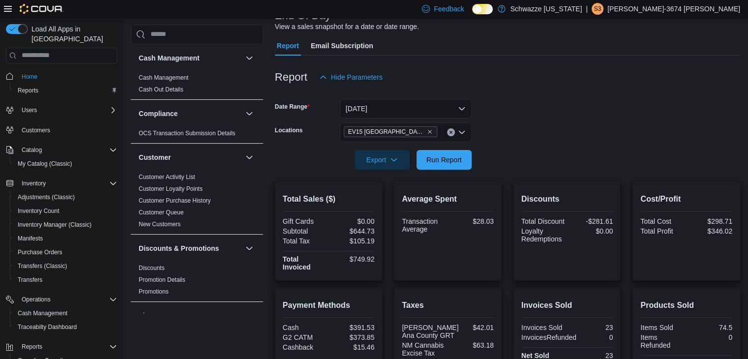
scroll to position [62, 0]
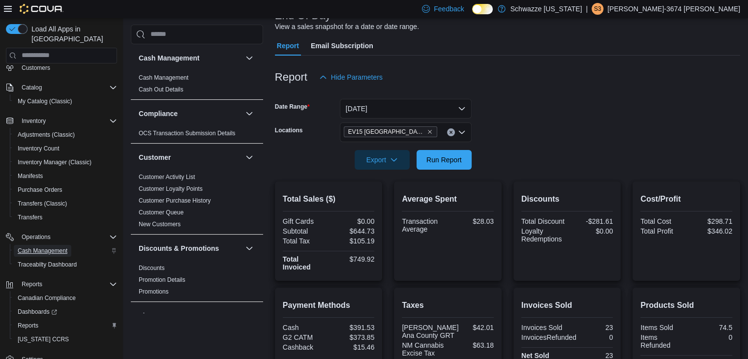
click at [67, 245] on link "Cash Management" at bounding box center [43, 251] width 58 height 12
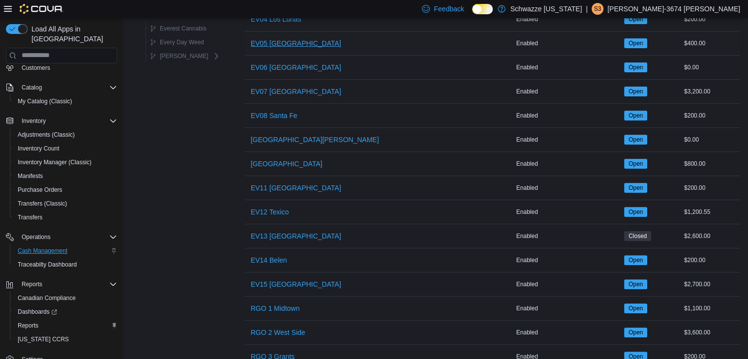
scroll to position [218, 0]
click at [294, 279] on span "EV15 [GEOGRAPHIC_DATA]" at bounding box center [296, 284] width 90 height 10
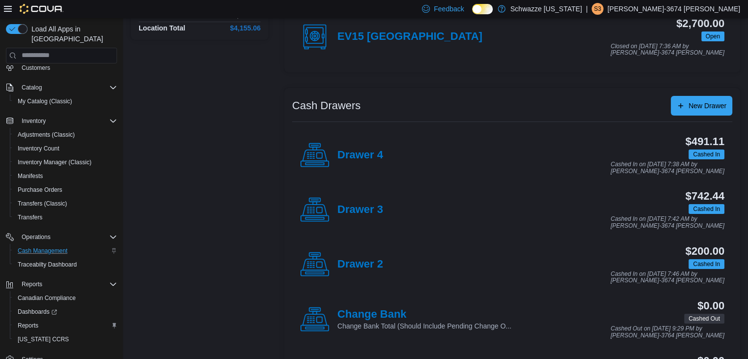
scroll to position [130, 0]
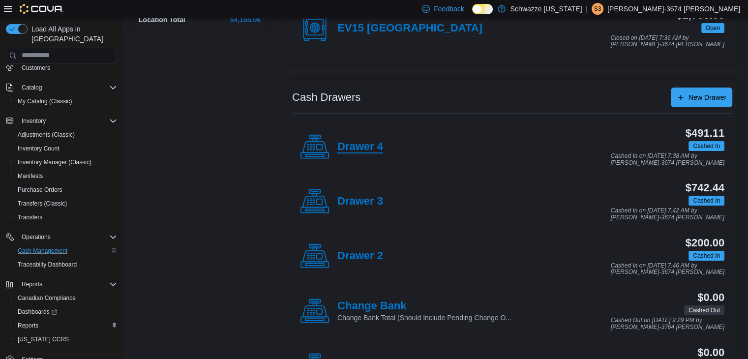
click at [348, 145] on h4 "Drawer 4" at bounding box center [360, 147] width 46 height 13
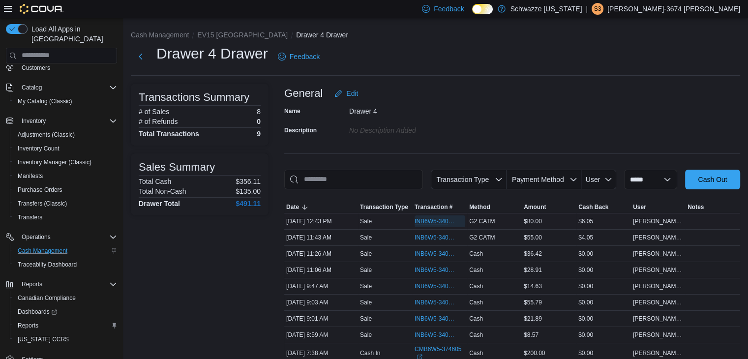
click at [434, 221] on span "INB6W5-3409145" at bounding box center [434, 221] width 41 height 8
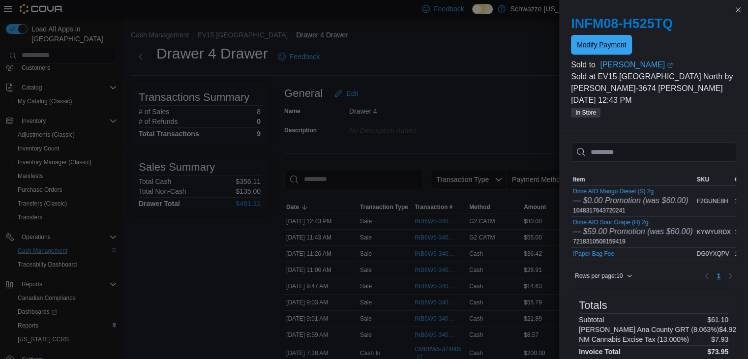
click at [612, 49] on span "Modify Payment" at bounding box center [601, 45] width 49 height 10
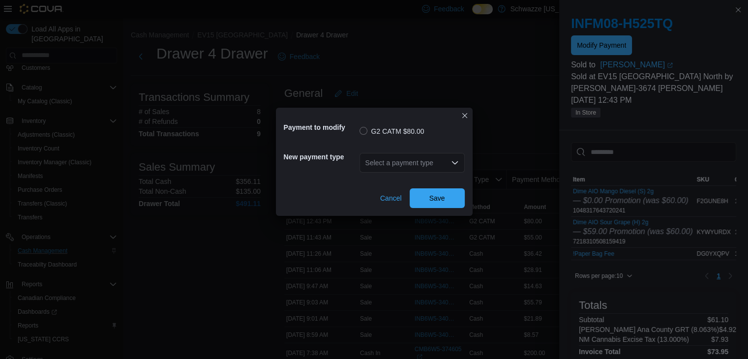
click at [391, 164] on div "Select a payment type" at bounding box center [411, 163] width 105 height 20
click at [392, 178] on span "Cash" at bounding box center [418, 179] width 82 height 10
click at [444, 203] on span "Save" at bounding box center [436, 198] width 43 height 20
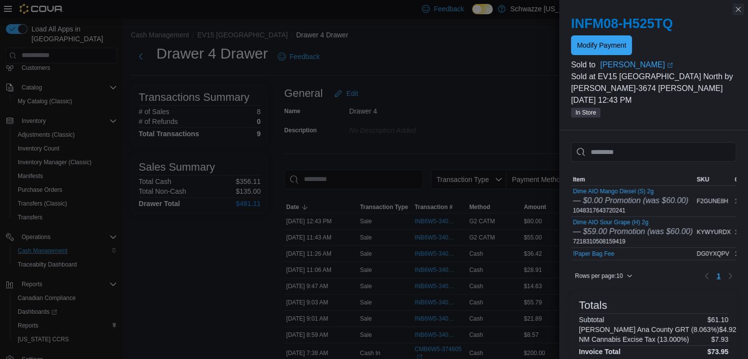
click at [735, 9] on button "Close this dialog" at bounding box center [738, 9] width 12 height 12
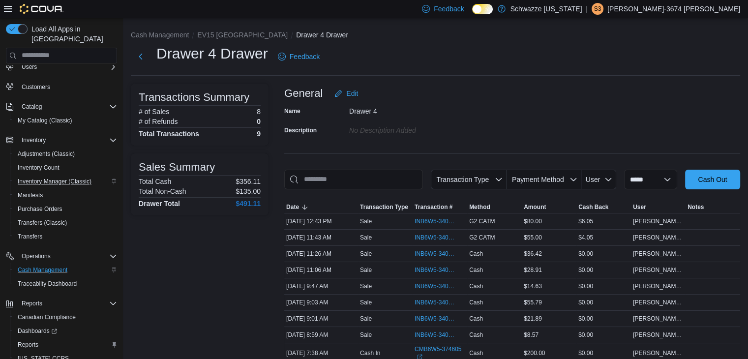
scroll to position [40, 0]
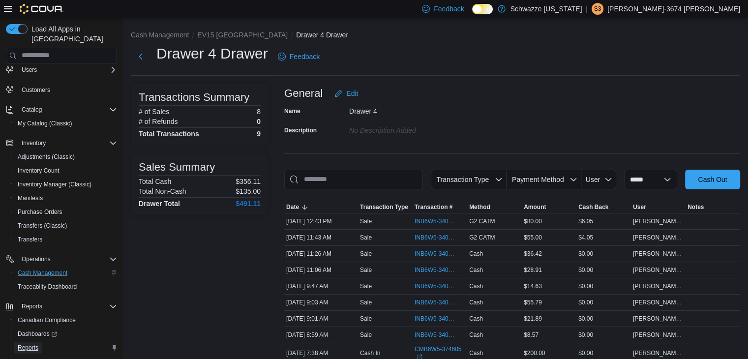
click at [25, 344] on span "Reports" at bounding box center [28, 348] width 21 height 8
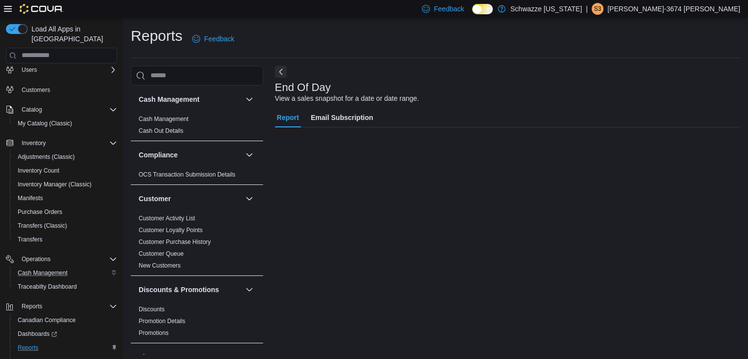
scroll to position [3, 0]
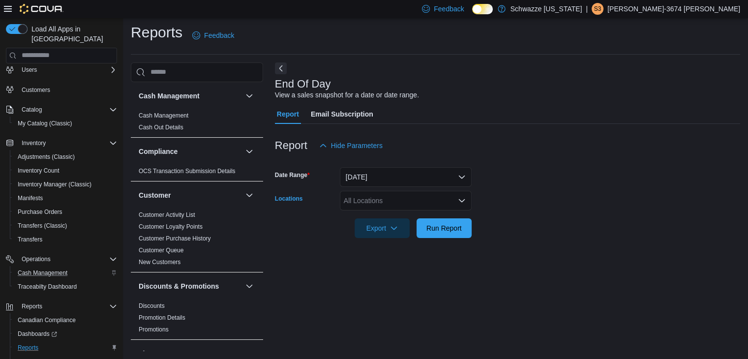
click at [395, 204] on div "All Locations" at bounding box center [406, 201] width 132 height 20
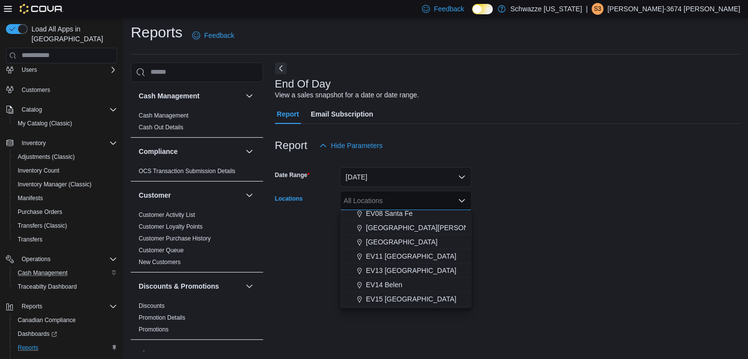
scroll to position [135, 0]
click at [391, 291] on span "EV15 [GEOGRAPHIC_DATA]" at bounding box center [411, 295] width 90 height 10
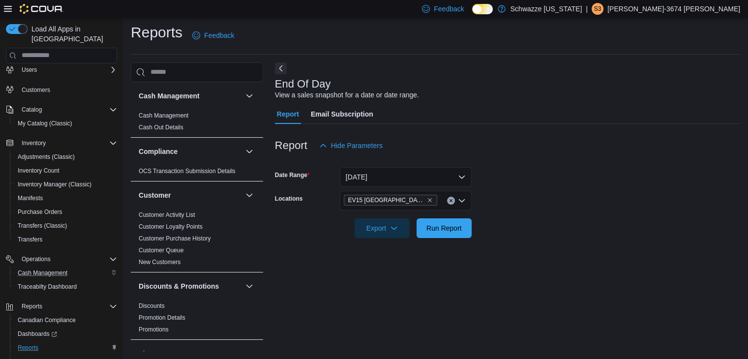
click at [499, 245] on div at bounding box center [507, 244] width 465 height 12
click at [451, 232] on span "Run Report" at bounding box center [443, 228] width 35 height 10
